Goal: Transaction & Acquisition: Book appointment/travel/reservation

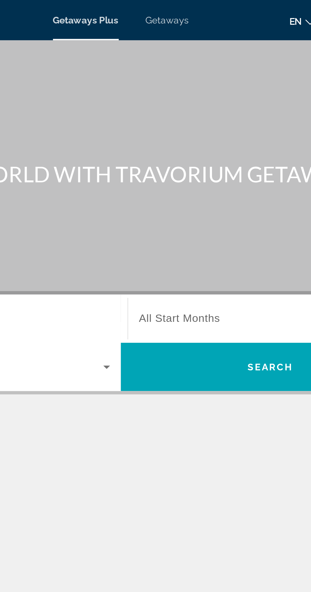
click at [178, 12] on span "Getaways" at bounding box center [177, 9] width 21 height 5
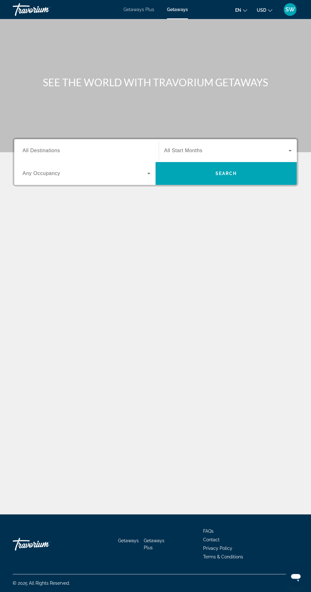
scroll to position [3, 0]
click at [293, 147] on icon "Search widget" at bounding box center [290, 151] width 8 height 8
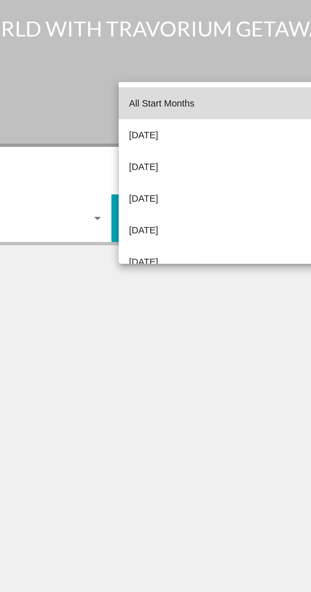
scroll to position [51, 0]
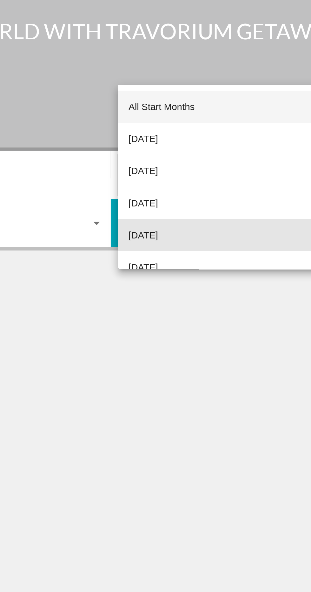
click at [178, 183] on span "[DATE]" at bounding box center [171, 179] width 14 height 8
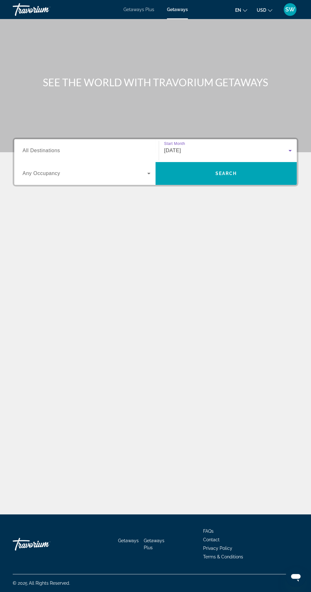
scroll to position [55, 0]
click at [51, 148] on span "All Destinations" at bounding box center [41, 150] width 37 height 5
click at [51, 147] on input "Destination All Destinations" at bounding box center [87, 151] width 128 height 8
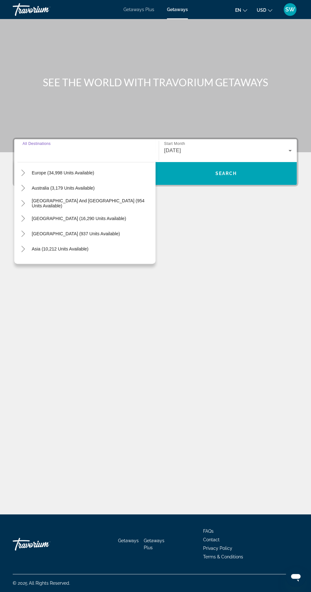
scroll to position [75, 0]
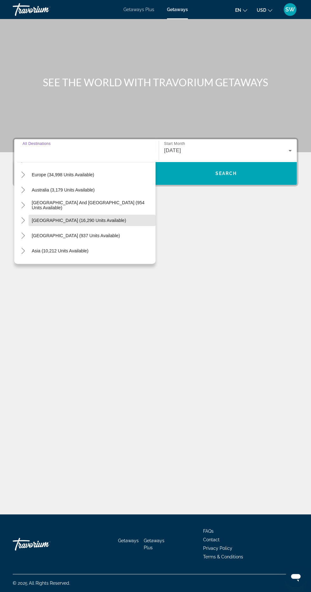
click at [100, 218] on span "[GEOGRAPHIC_DATA] (16,290 units available)" at bounding box center [79, 220] width 94 height 5
type input "**********"
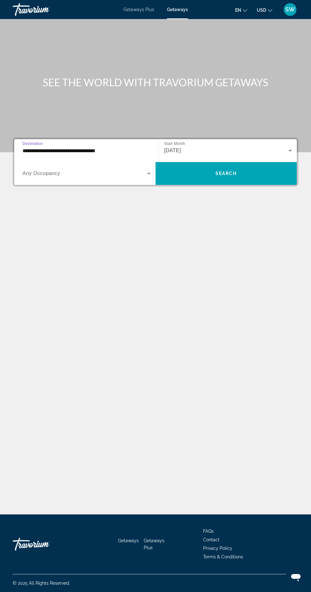
click at [229, 166] on span "Search widget" at bounding box center [225, 173] width 141 height 15
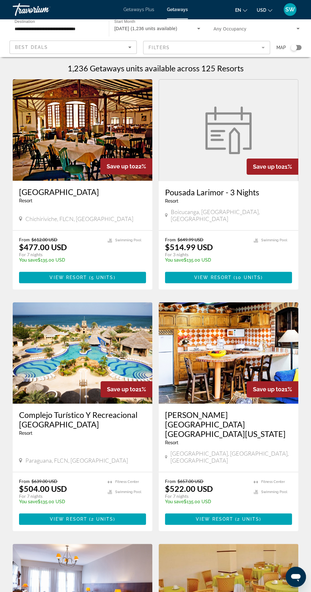
click at [246, 48] on mat-form-field "Filters" at bounding box center [206, 47] width 127 height 13
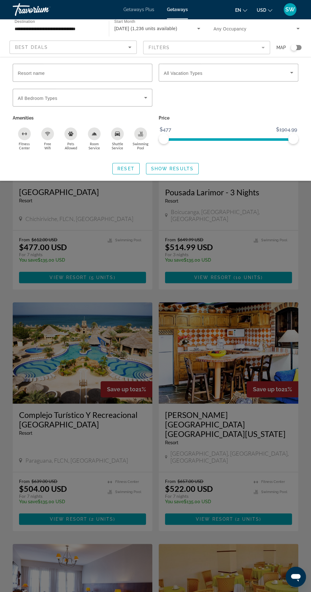
click at [134, 101] on span "Search widget" at bounding box center [81, 98] width 126 height 8
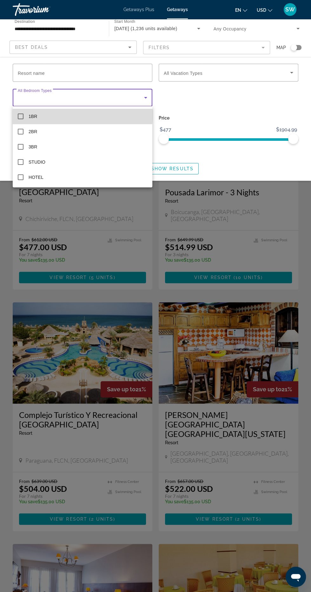
click at [18, 115] on mat-pseudo-checkbox at bounding box center [21, 117] width 6 height 6
click at [221, 76] on div at bounding box center [155, 296] width 311 height 592
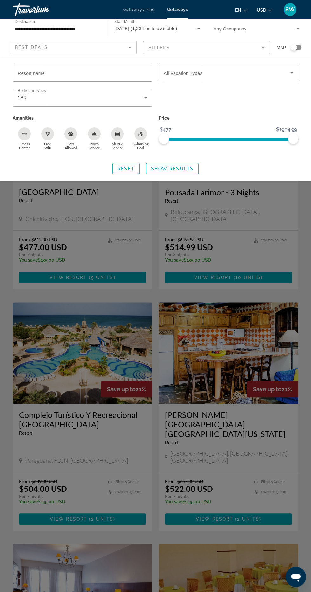
click at [294, 73] on icon "Search widget" at bounding box center [292, 73] width 8 height 8
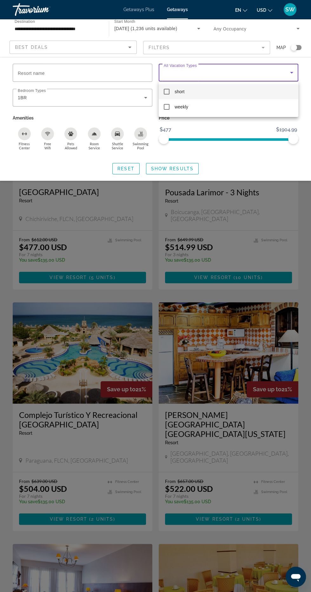
click at [170, 90] on mat-option "short" at bounding box center [229, 91] width 140 height 15
click at [234, 156] on div at bounding box center [155, 296] width 311 height 592
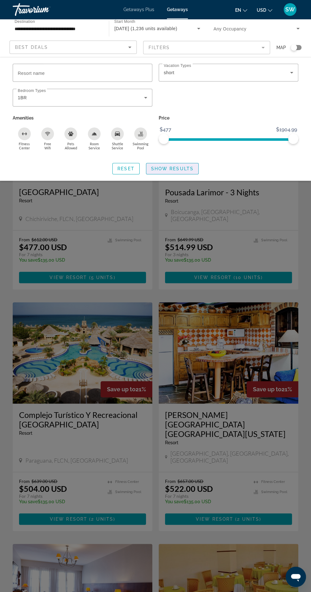
click at [174, 172] on span "Search widget" at bounding box center [172, 168] width 52 height 15
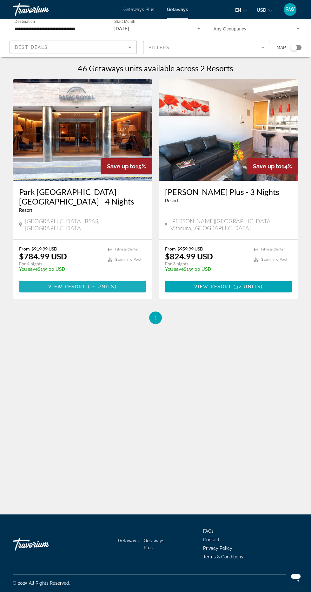
click at [98, 284] on span "14 units" at bounding box center [102, 286] width 25 height 5
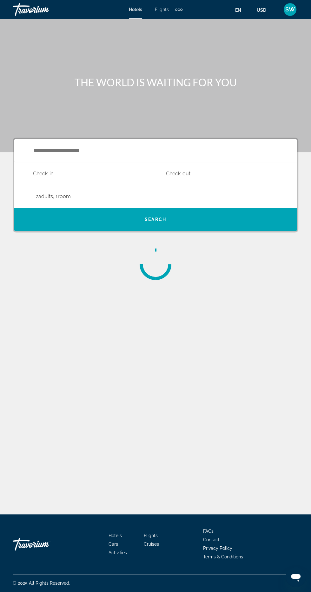
click at [212, 379] on div "**********" at bounding box center [155, 267] width 311 height 496
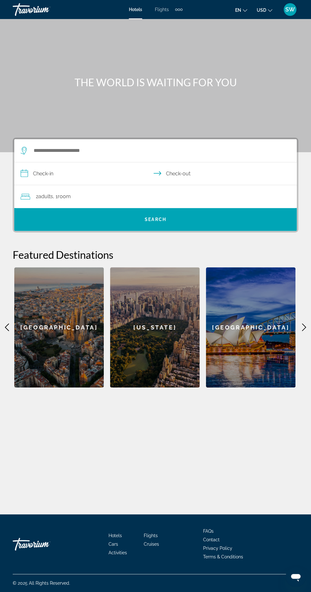
click at [84, 175] on input "**********" at bounding box center [156, 174] width 285 height 24
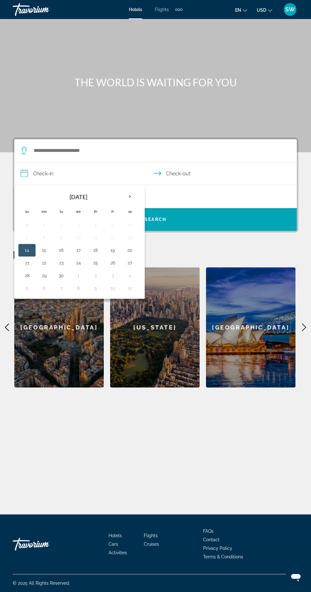
scroll to position [60, 0]
click at [134, 190] on th "Next month" at bounding box center [129, 197] width 17 height 14
click at [129, 190] on th "Next month" at bounding box center [129, 197] width 17 height 14
click at [130, 190] on th "Next month" at bounding box center [129, 197] width 17 height 14
click at [61, 233] on button "9" at bounding box center [61, 237] width 10 height 9
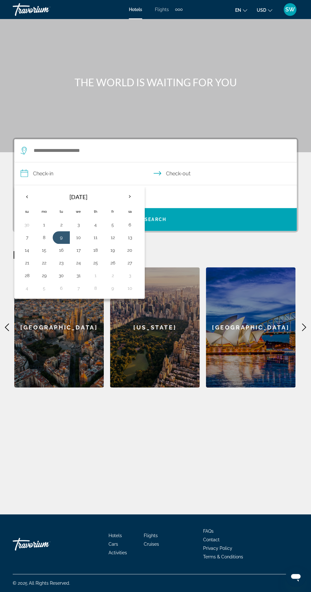
click at [132, 233] on button "13" at bounding box center [130, 237] width 10 height 9
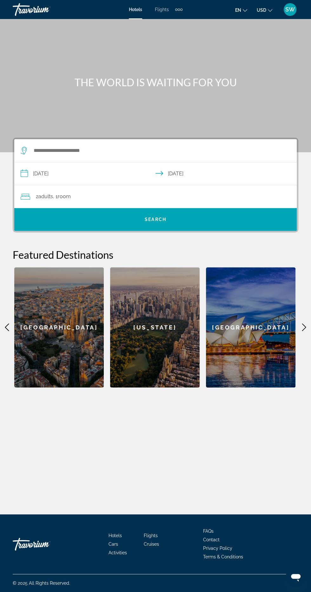
click at [77, 162] on input "**********" at bounding box center [156, 174] width 285 height 24
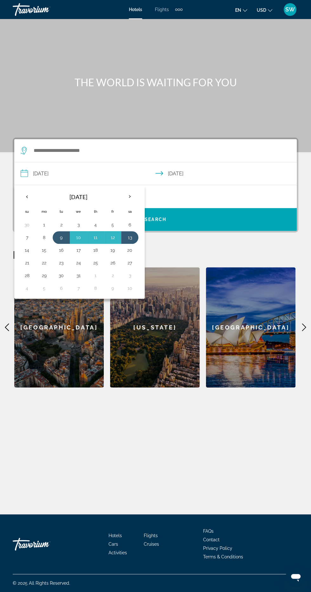
click at [79, 233] on button "10" at bounding box center [78, 237] width 10 height 9
click at [27, 246] on button "14" at bounding box center [27, 250] width 10 height 9
type input "**********"
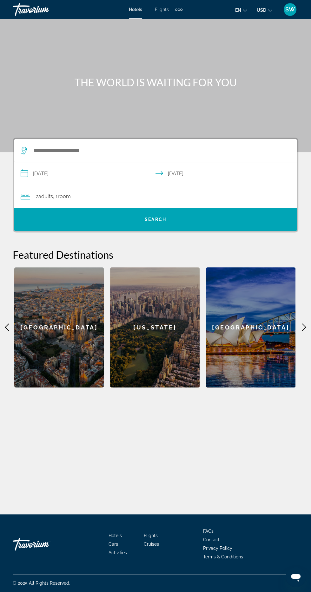
click at [195, 162] on input "**********" at bounding box center [156, 174] width 285 height 24
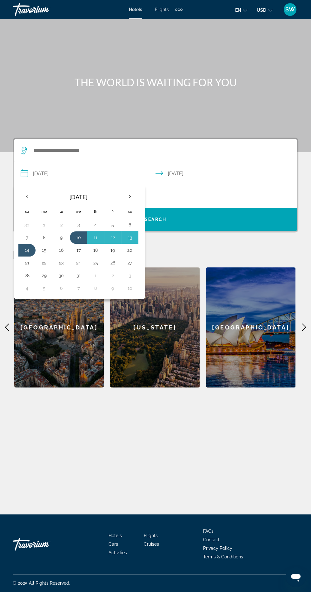
click at [204, 162] on input "**********" at bounding box center [156, 174] width 285 height 24
click at [187, 192] on div "2 Adult Adults , 1 Room rooms" at bounding box center [159, 196] width 276 height 9
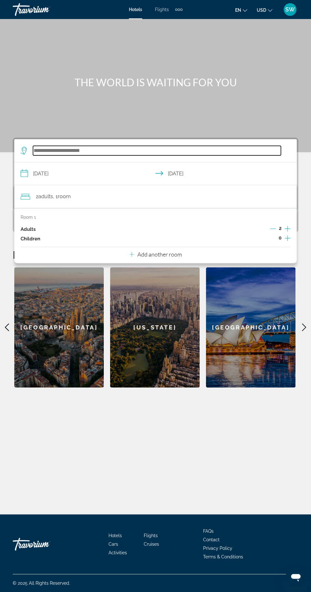
click at [113, 146] on input "Search widget" at bounding box center [157, 151] width 248 height 10
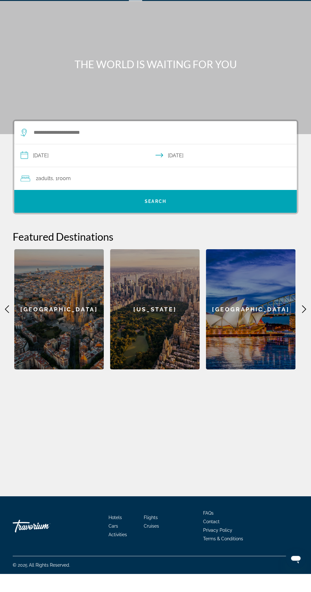
scroll to position [42, 0]
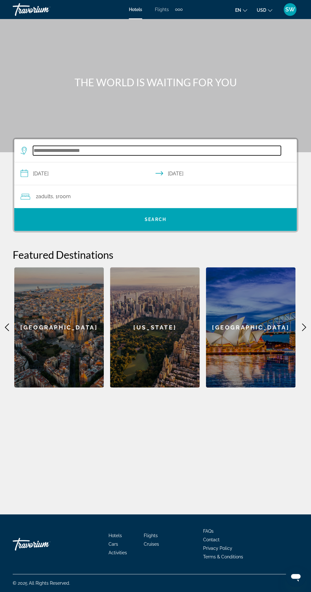
click at [83, 146] on input "Search widget" at bounding box center [157, 151] width 248 height 10
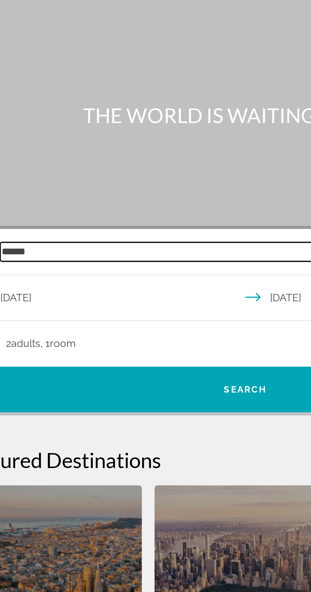
click at [64, 146] on input "******" at bounding box center [157, 151] width 248 height 10
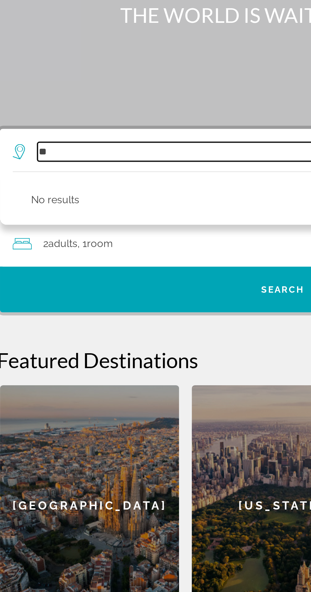
type input "*"
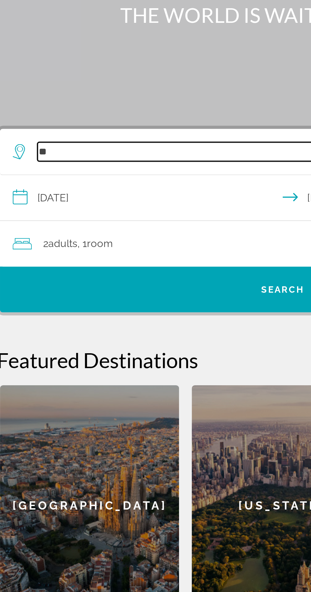
click at [58, 146] on input "*" at bounding box center [157, 151] width 248 height 10
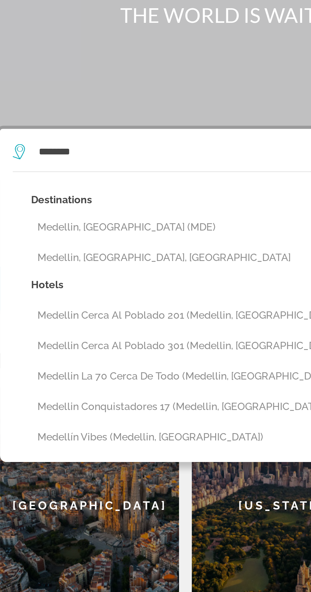
click at [80, 182] on button "Medellin, Colombia (MDE)" at bounding box center [160, 188] width 261 height 12
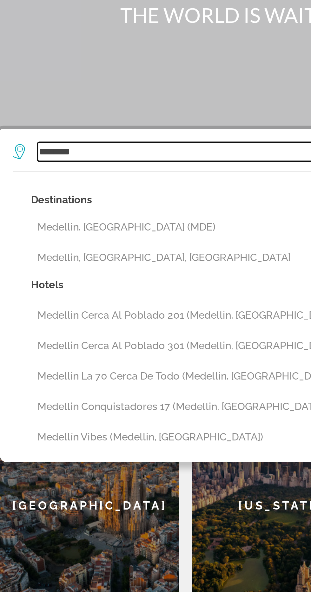
type input "**********"
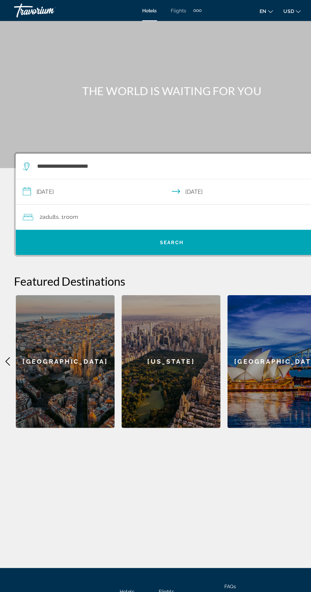
click at [169, 212] on span "Search widget" at bounding box center [155, 219] width 282 height 15
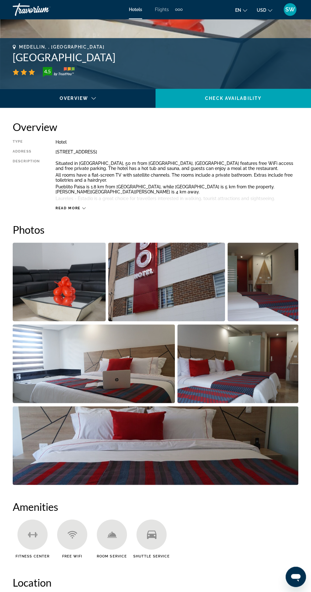
scroll to position [237, 0]
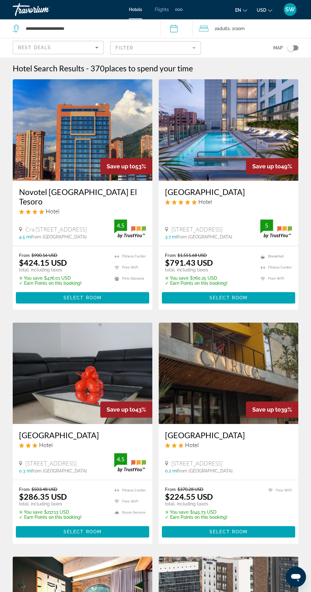
click at [159, 52] on mat-form-field "Filter" at bounding box center [155, 47] width 91 height 13
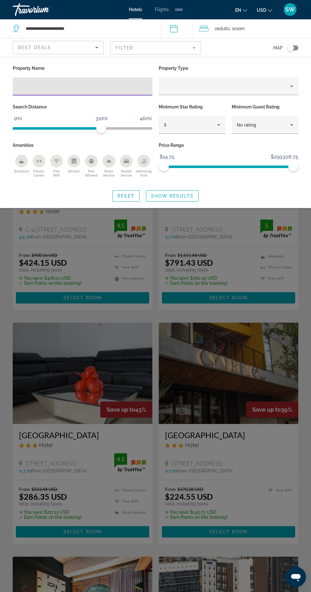
click at [236, 26] on span ", 1 Room rooms" at bounding box center [236, 28] width 15 height 9
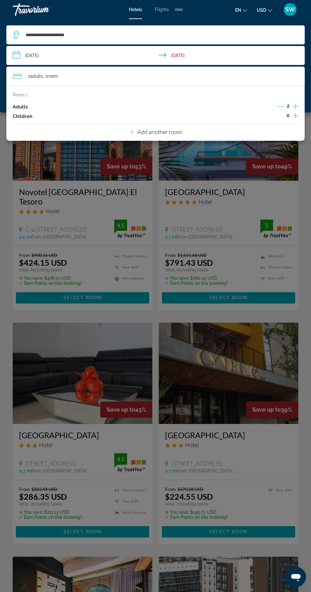
click at [298, 107] on icon "Increment adults" at bounding box center [296, 106] width 6 height 8
click at [295, 107] on icon "Increment adults" at bounding box center [296, 106] width 6 height 6
click at [299, 99] on div "Room 1 Adults 5 Children 0 Add another room" at bounding box center [155, 113] width 298 height 55
click at [297, 101] on div "Room 1 Adults 5 Children 0" at bounding box center [156, 106] width 286 height 29
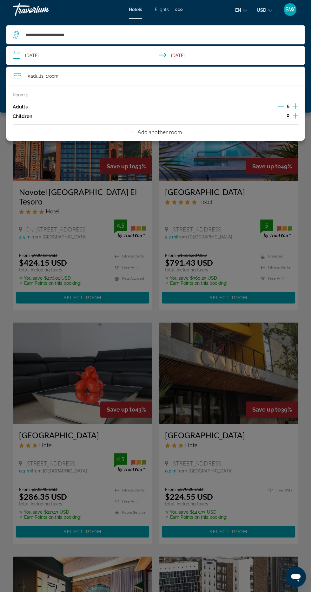
click at [295, 97] on div "Room 1" at bounding box center [156, 94] width 286 height 5
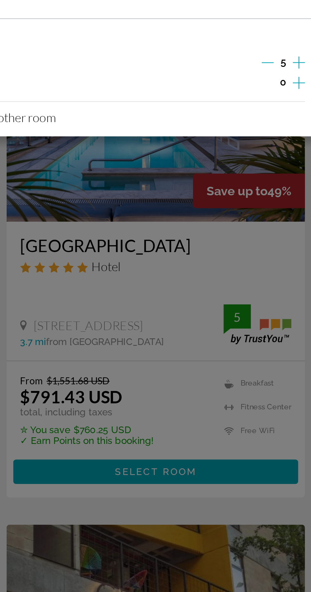
click at [296, 104] on icon "Increment adults" at bounding box center [296, 106] width 6 height 8
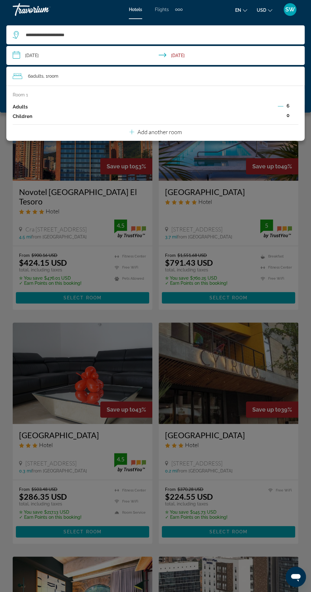
click at [93, 76] on div "6 Adult Adults , 1 Room rooms" at bounding box center [159, 76] width 292 height 9
click at [77, 77] on div "6 Adult Adults , 1 Room rooms" at bounding box center [159, 76] width 292 height 9
click at [171, 134] on p "Add another room" at bounding box center [159, 132] width 44 height 7
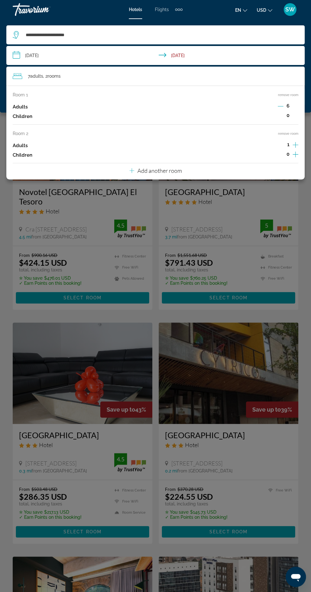
click at [294, 143] on icon "Increment adults" at bounding box center [296, 145] width 6 height 8
click at [280, 146] on icon "Decrement adults" at bounding box center [281, 145] width 6 height 6
click at [155, 297] on div "Main content" at bounding box center [155, 296] width 311 height 592
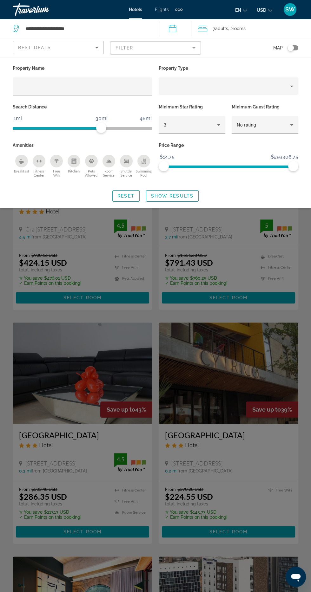
click at [226, 30] on span "Adults" at bounding box center [221, 28] width 13 height 5
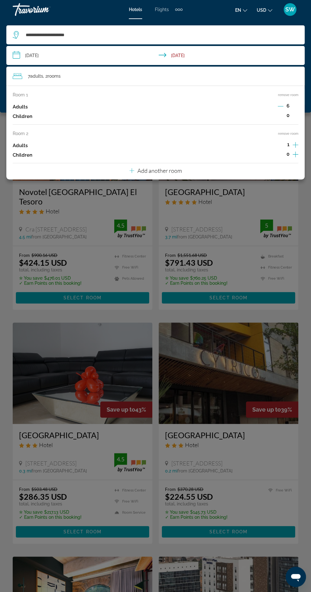
click at [298, 145] on div "Room 1 remove room Adults 6 Children 0 Room 2 remove room Adults 1 Children 0 A…" at bounding box center [155, 133] width 298 height 94
click at [295, 145] on icon "Increment adults" at bounding box center [296, 145] width 6 height 6
click at [299, 140] on div "Room 1 remove room Adults 6 Children 0 Room 2 remove room Adults 2 Children 0 A…" at bounding box center [155, 133] width 298 height 94
click at [300, 138] on div "Room 1 remove room Adults 6 Children 0 Room 2 remove room Adults 2 Children 0 A…" at bounding box center [155, 133] width 298 height 94
click at [300, 144] on div "Room 1 remove room Adults 6 Children 0 Room 2 remove room Adults 2 Children 0 A…" at bounding box center [155, 133] width 298 height 94
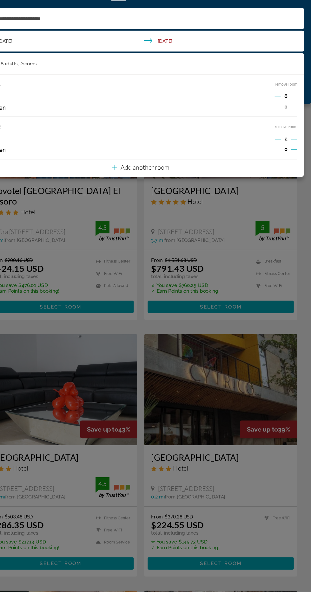
click at [282, 106] on icon "Decrement adults" at bounding box center [281, 106] width 6 height 0
click at [279, 106] on icon "Decrement adults" at bounding box center [281, 106] width 6 height 6
click at [215, 220] on div "Main content" at bounding box center [155, 296] width 311 height 592
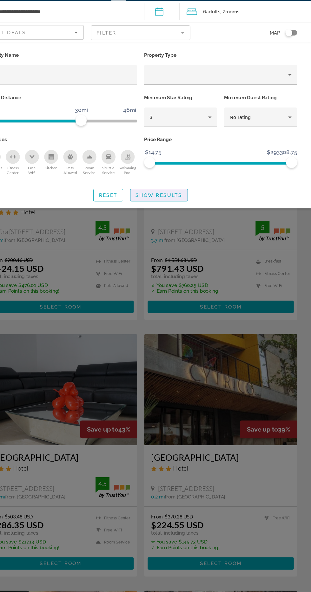
click at [194, 197] on span "Search widget" at bounding box center [172, 195] width 52 height 15
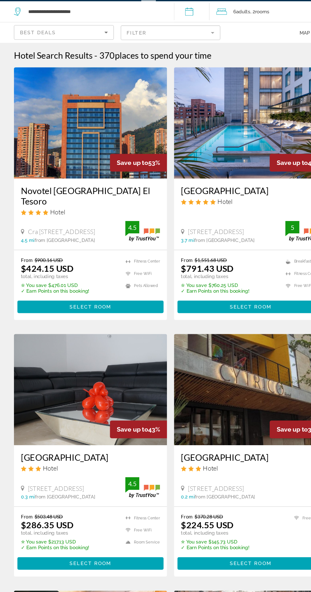
click at [84, 295] on span "Select Room" at bounding box center [82, 297] width 38 height 5
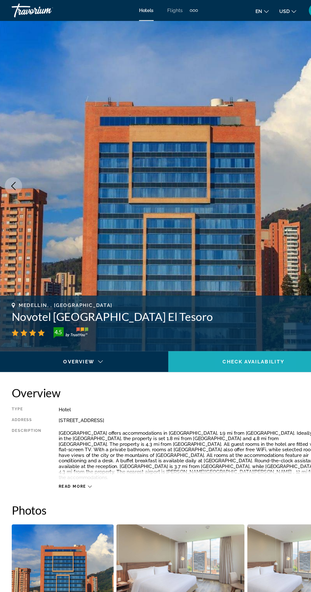
click at [218, 330] on span "Check Availability" at bounding box center [233, 329] width 56 height 5
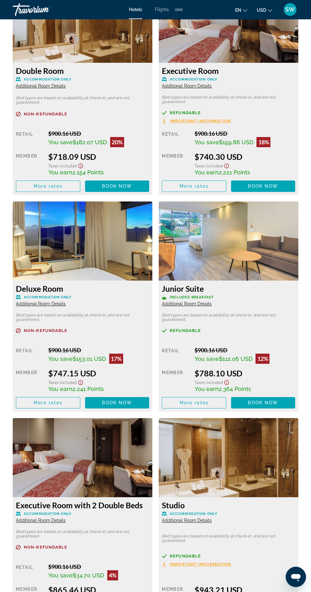
scroll to position [1804, 0]
